Goal: Check status

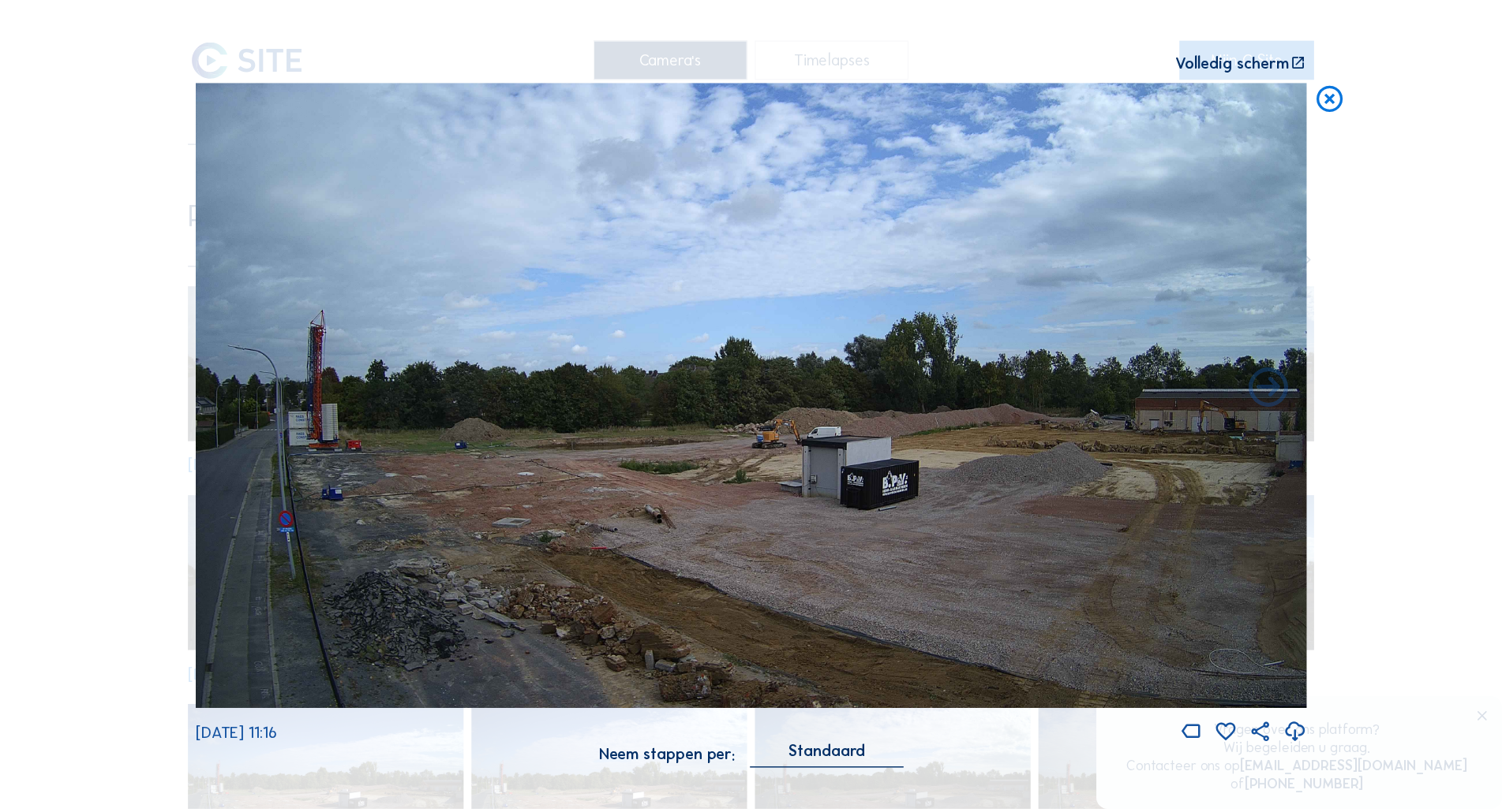
scroll to position [158, 0]
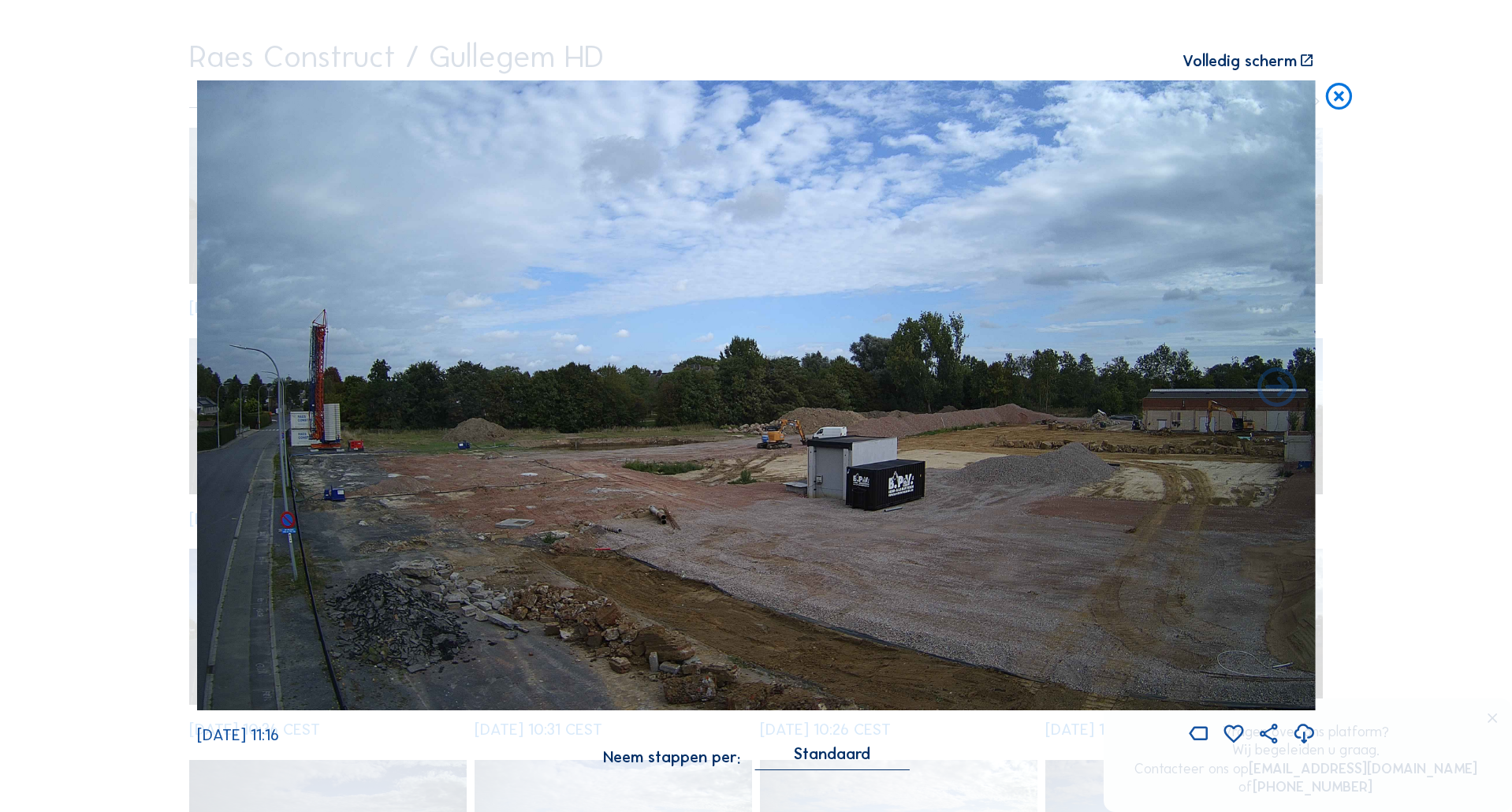
click at [1334, 97] on icon at bounding box center [1338, 96] width 31 height 33
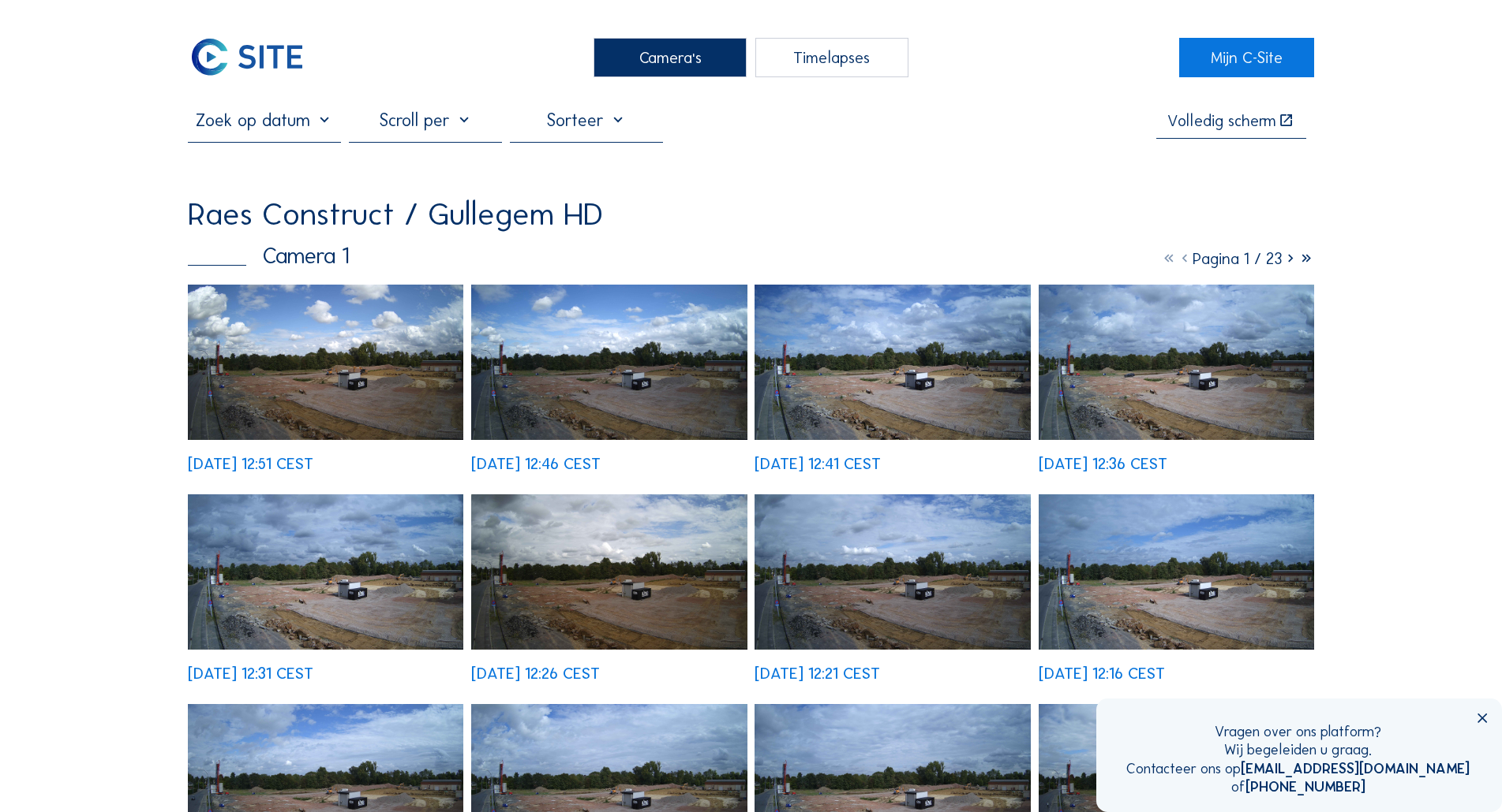
click at [410, 390] on img at bounding box center [326, 363] width 276 height 156
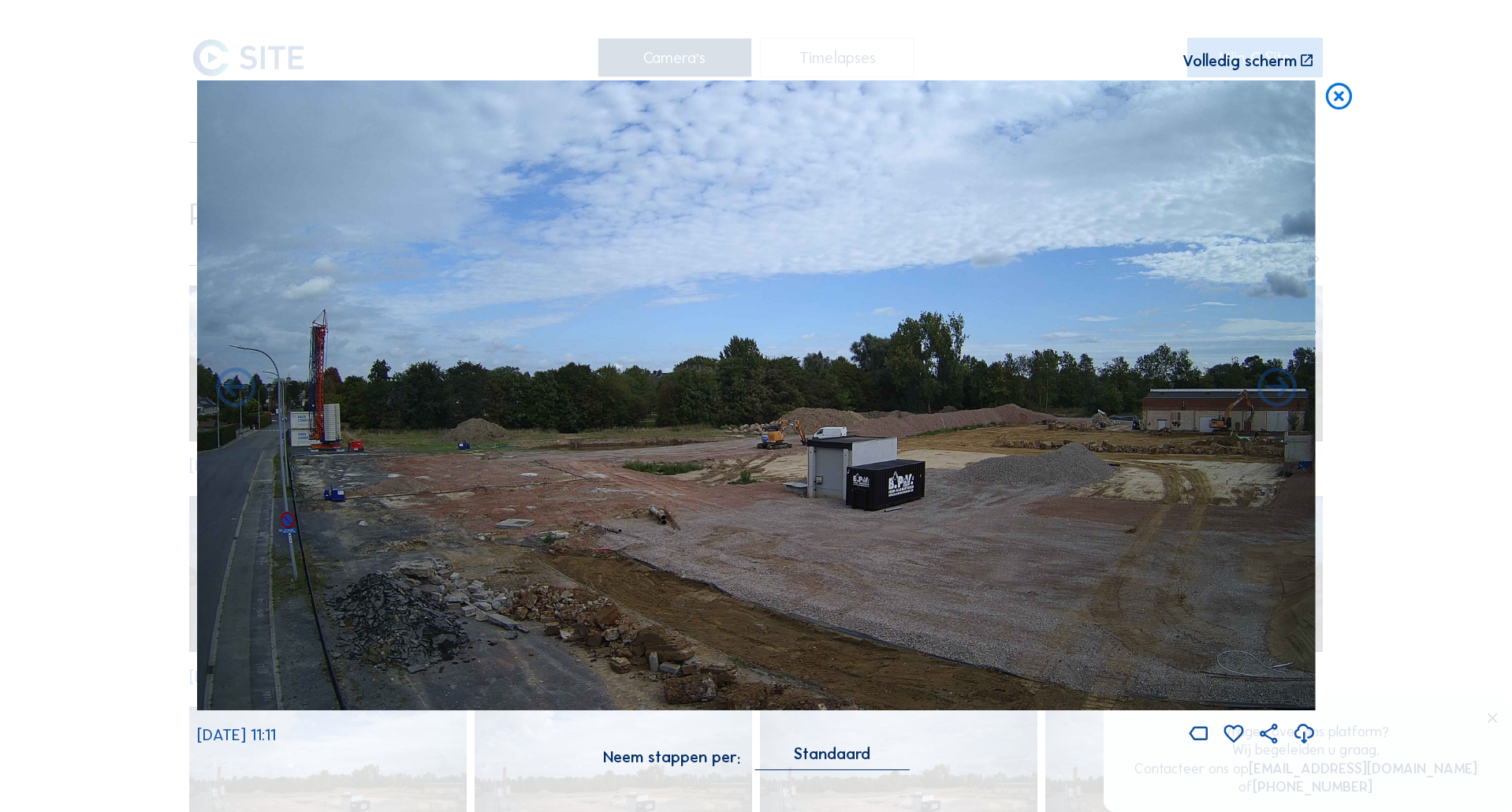
click at [1341, 102] on icon at bounding box center [1338, 96] width 31 height 33
